Goal: Find specific page/section: Find specific page/section

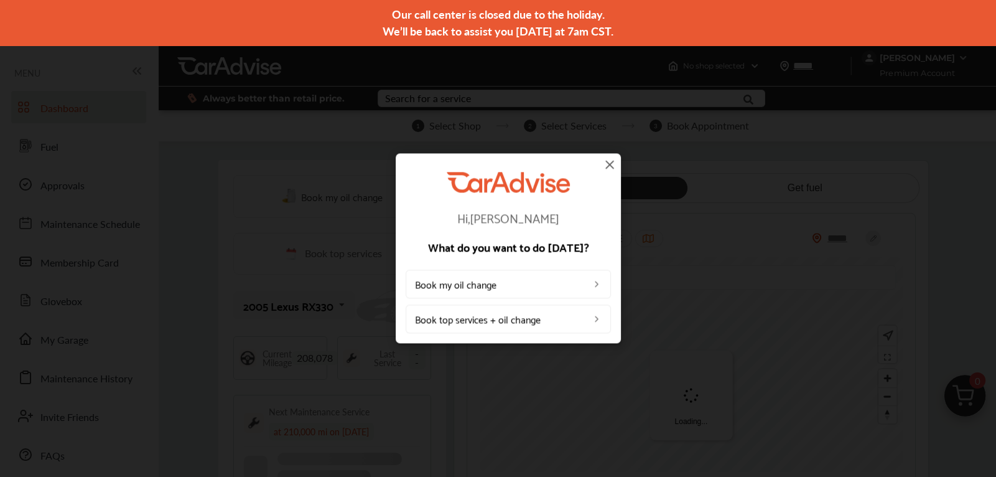
click at [609, 167] on img at bounding box center [609, 164] width 15 height 15
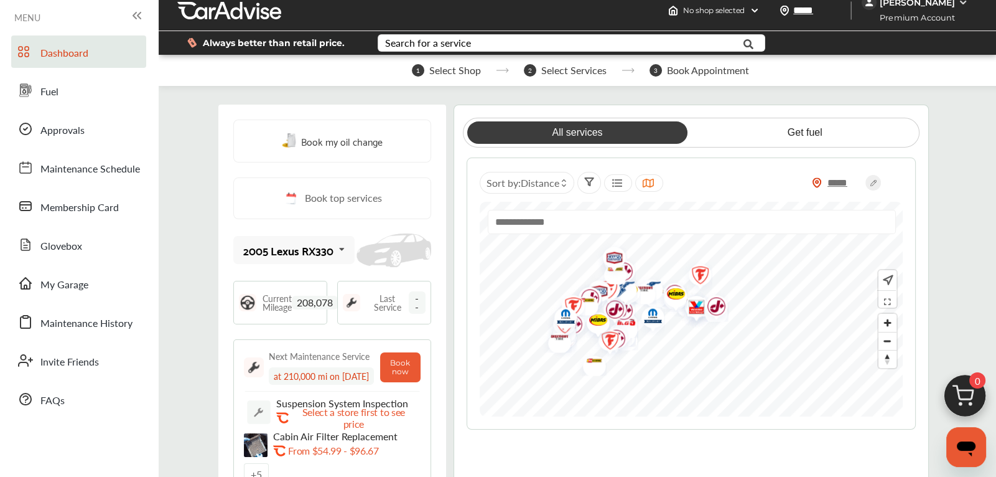
scroll to position [57, 0]
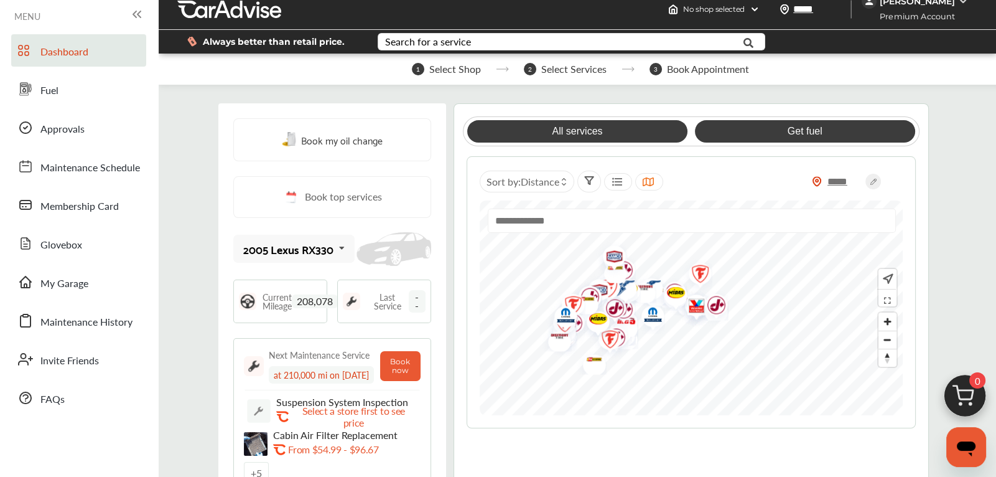
click at [806, 134] on link "Get fuel" at bounding box center [805, 131] width 220 height 22
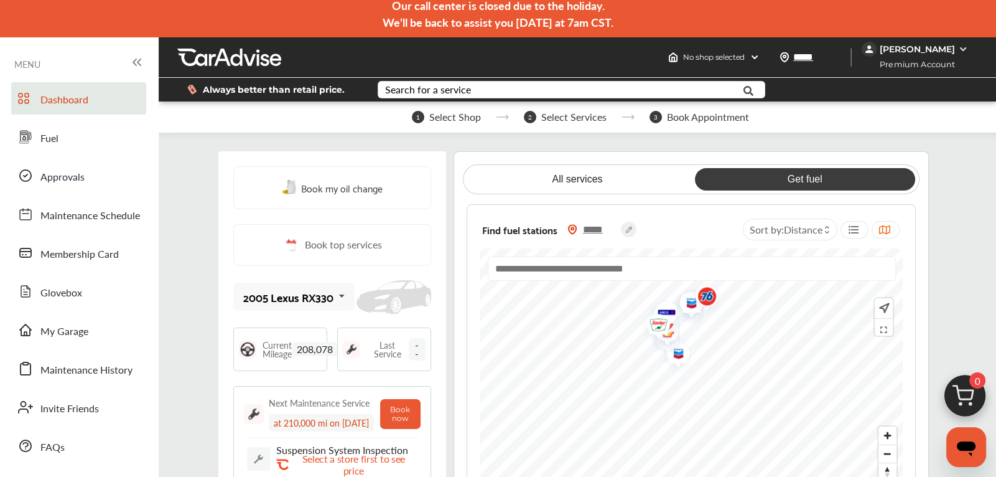
scroll to position [0, 0]
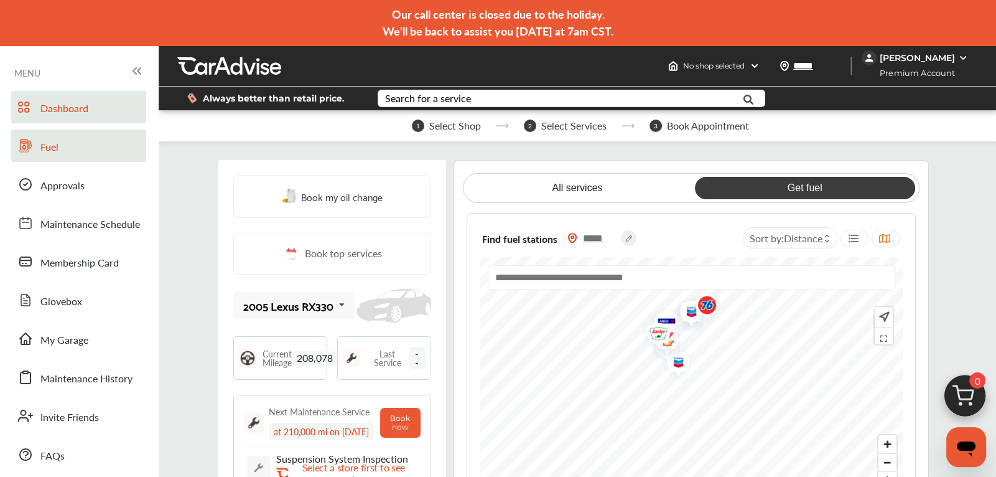
click at [60, 149] on link "Fuel" at bounding box center [78, 145] width 135 height 32
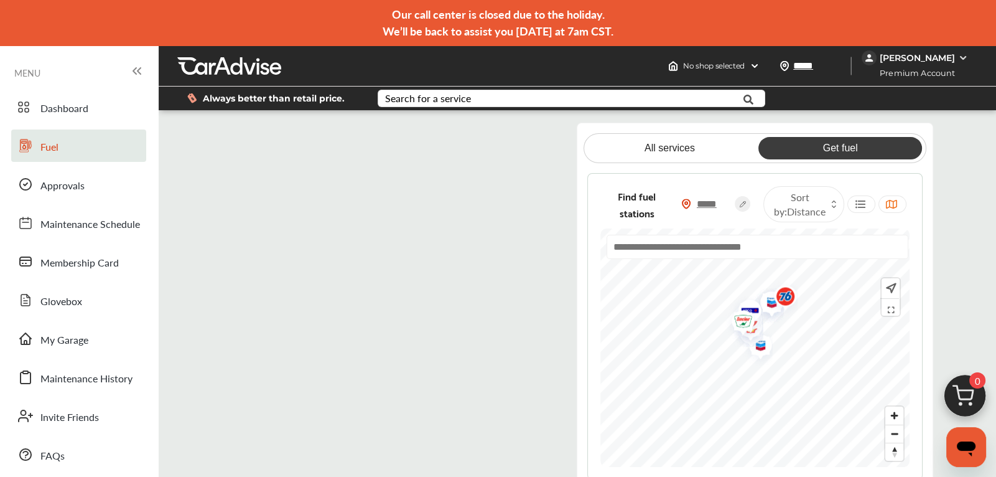
click at [502, 135] on flutter-view at bounding box center [389, 306] width 336 height 366
click at [244, 146] on flutter-view at bounding box center [389, 306] width 336 height 366
click at [491, 170] on flutter-view at bounding box center [389, 306] width 336 height 366
click at [526, 202] on flutter-view at bounding box center [389, 306] width 336 height 366
click at [532, 179] on flutter-view at bounding box center [389, 306] width 336 height 366
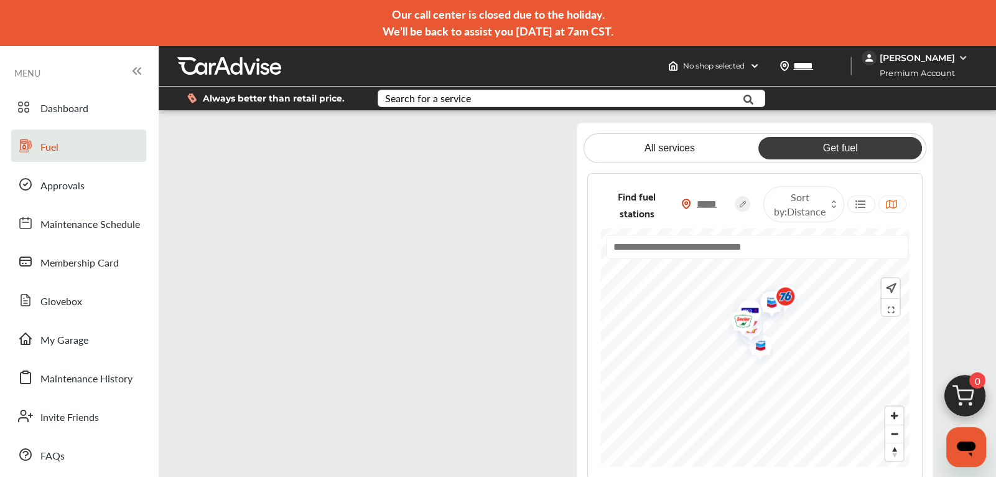
click at [531, 224] on flutter-view at bounding box center [389, 306] width 336 height 366
click at [528, 217] on flutter-view at bounding box center [389, 306] width 336 height 366
click at [532, 233] on flutter-view at bounding box center [389, 306] width 336 height 366
click at [528, 375] on flutter-view at bounding box center [389, 306] width 336 height 366
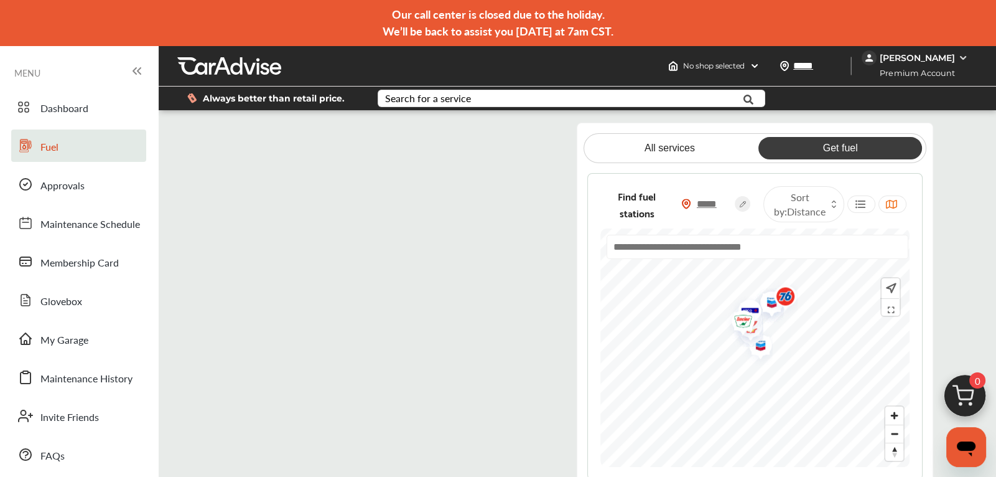
click at [528, 358] on flutter-view at bounding box center [389, 306] width 336 height 366
click at [526, 410] on flutter-view at bounding box center [389, 306] width 336 height 366
click at [90, 263] on span "Membership Card" at bounding box center [79, 263] width 78 height 16
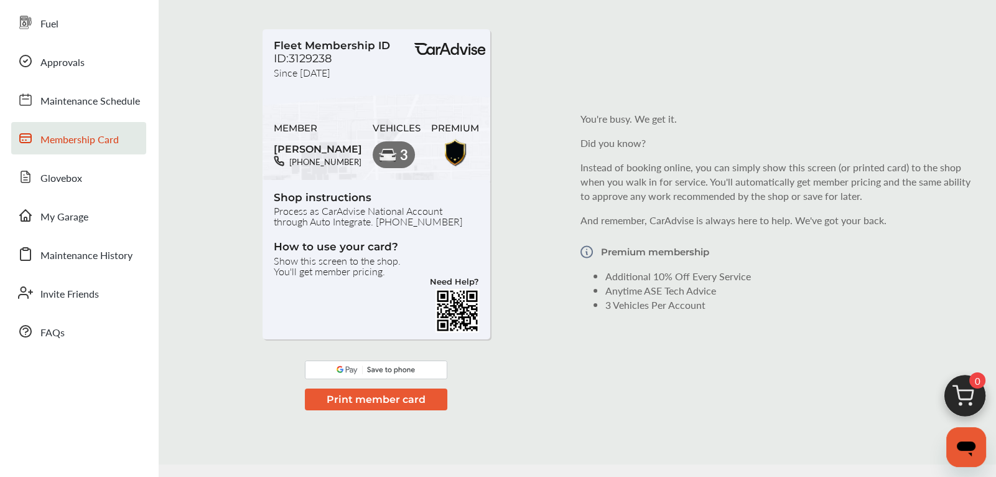
scroll to position [128, 0]
